Goal: Navigation & Orientation: Find specific page/section

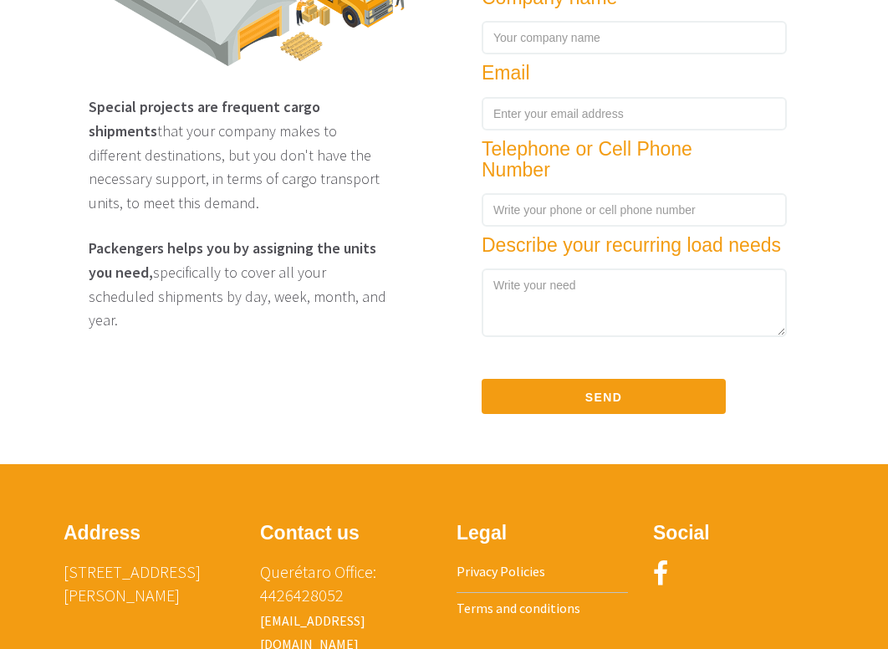
scroll to position [2665, 0]
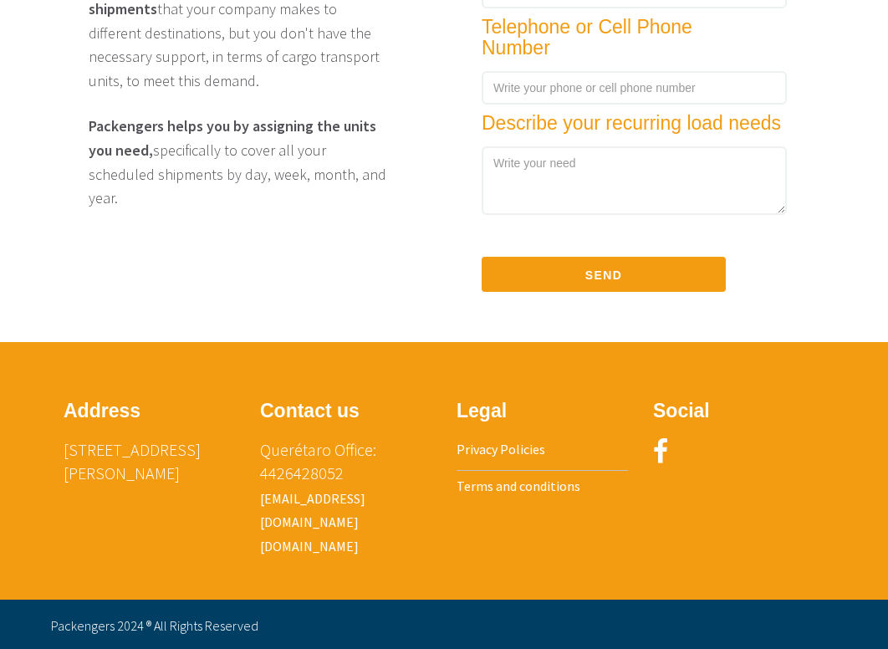
click at [505, 483] on font "Terms and conditions" at bounding box center [519, 485] width 124 height 17
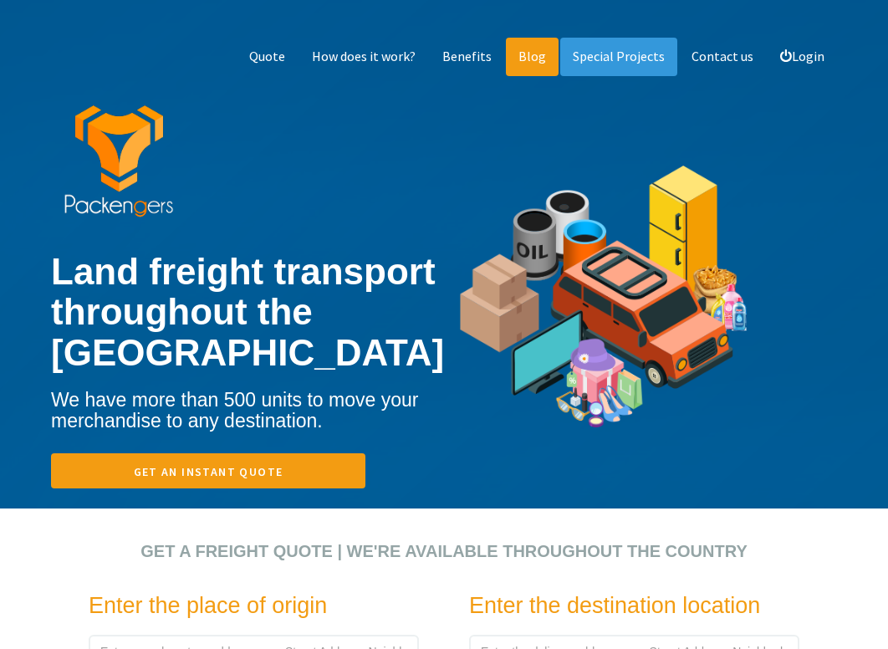
click at [529, 64] on link "Blog" at bounding box center [532, 57] width 53 height 38
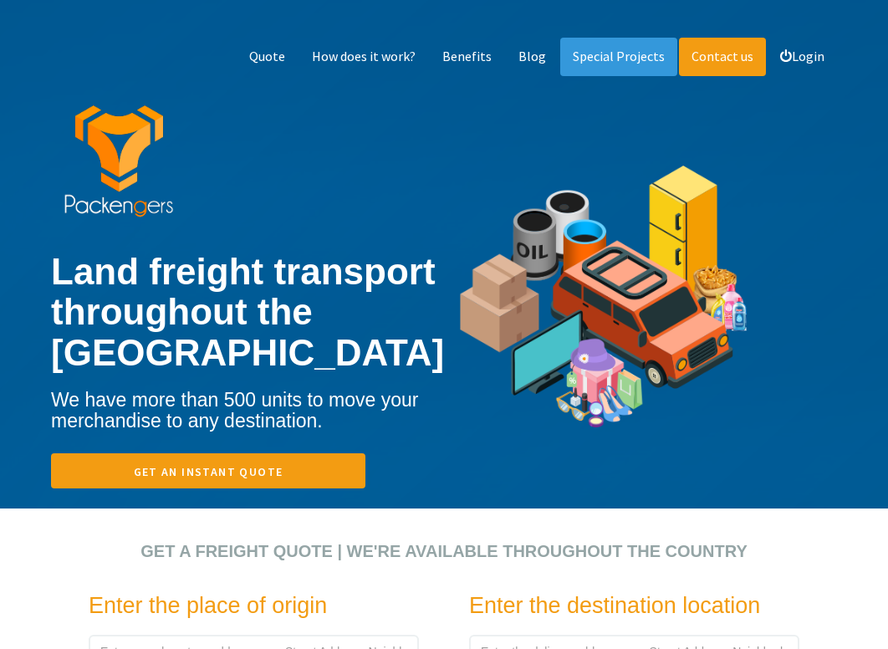
click at [697, 57] on font "Contact us" at bounding box center [723, 56] width 62 height 17
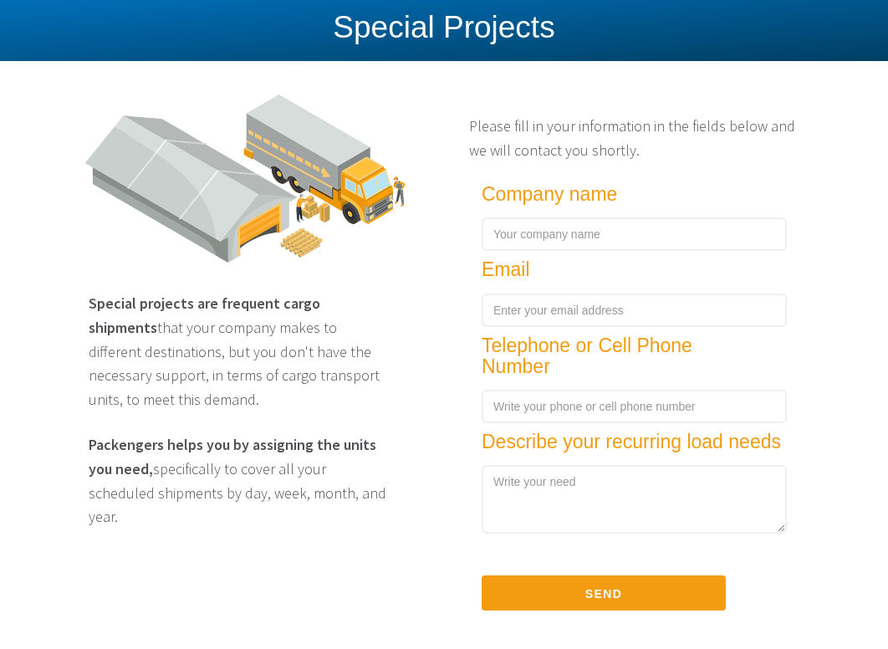
scroll to position [2641, 0]
